Goal: Transaction & Acquisition: Purchase product/service

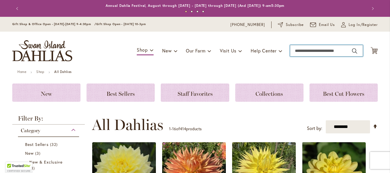
click at [303, 52] on input "Search" at bounding box center [326, 50] width 73 height 11
type input "*"
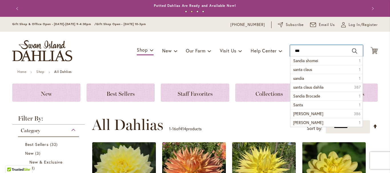
click at [302, 49] on input "***" at bounding box center [326, 50] width 73 height 11
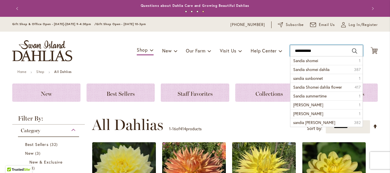
type input "**********"
